Goal: Information Seeking & Learning: Learn about a topic

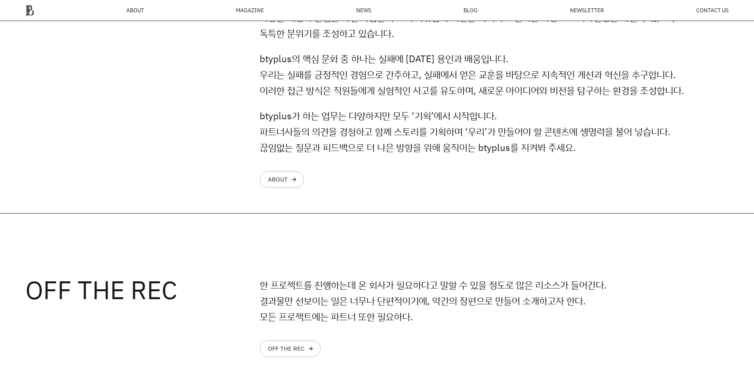
scroll to position [860, 0]
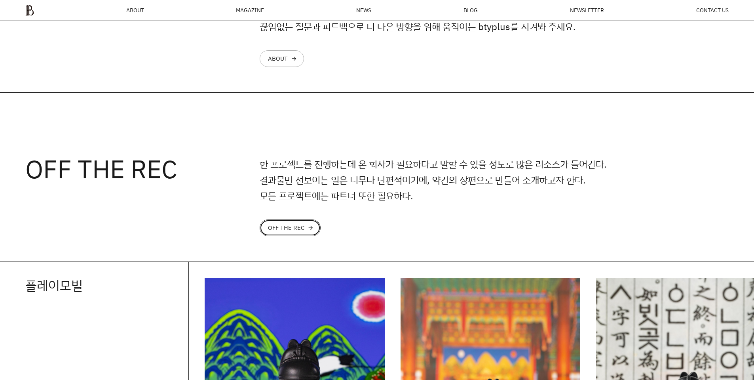
click at [303, 226] on div "OFF THE REC" at bounding box center [286, 227] width 36 height 6
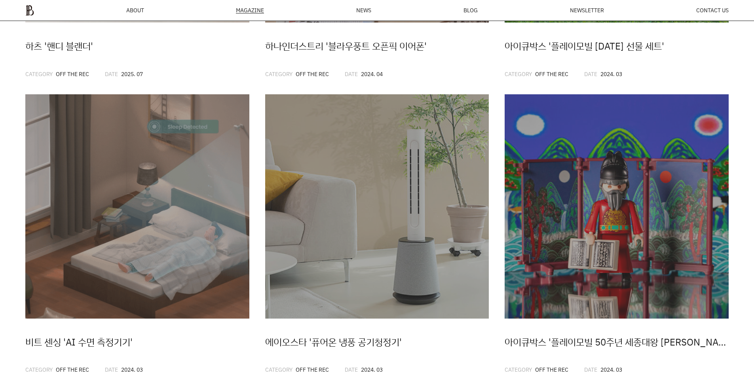
scroll to position [385, 0]
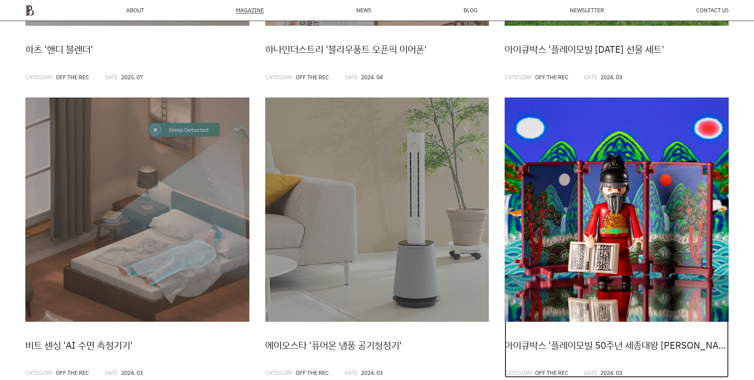
click at [533, 223] on img at bounding box center [617, 209] width 224 height 224
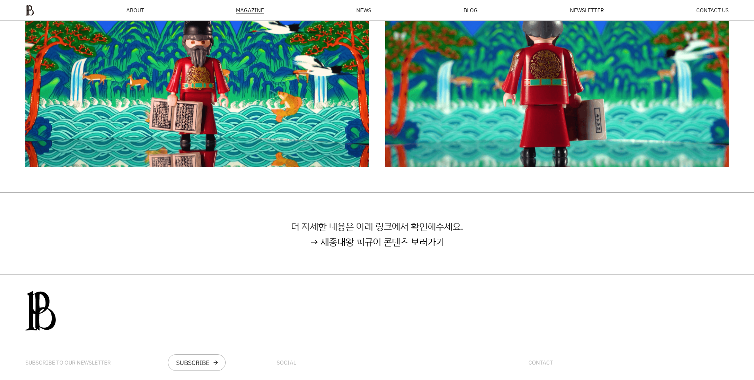
scroll to position [5039, 0]
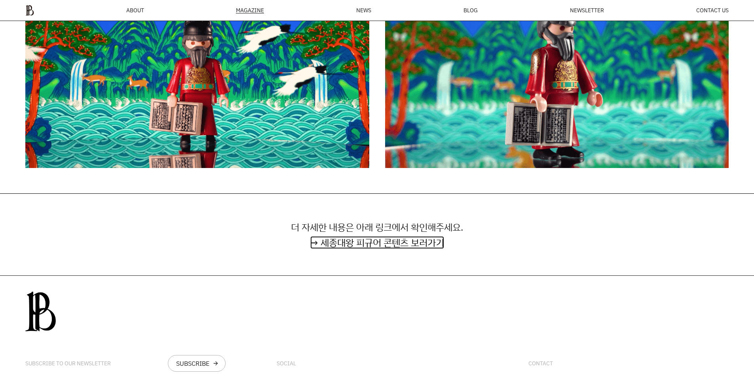
click at [355, 240] on link "→ 세종대왕 피규어 콘텐츠 보러가기" at bounding box center [377, 242] width 134 height 13
